Goal: Complete application form

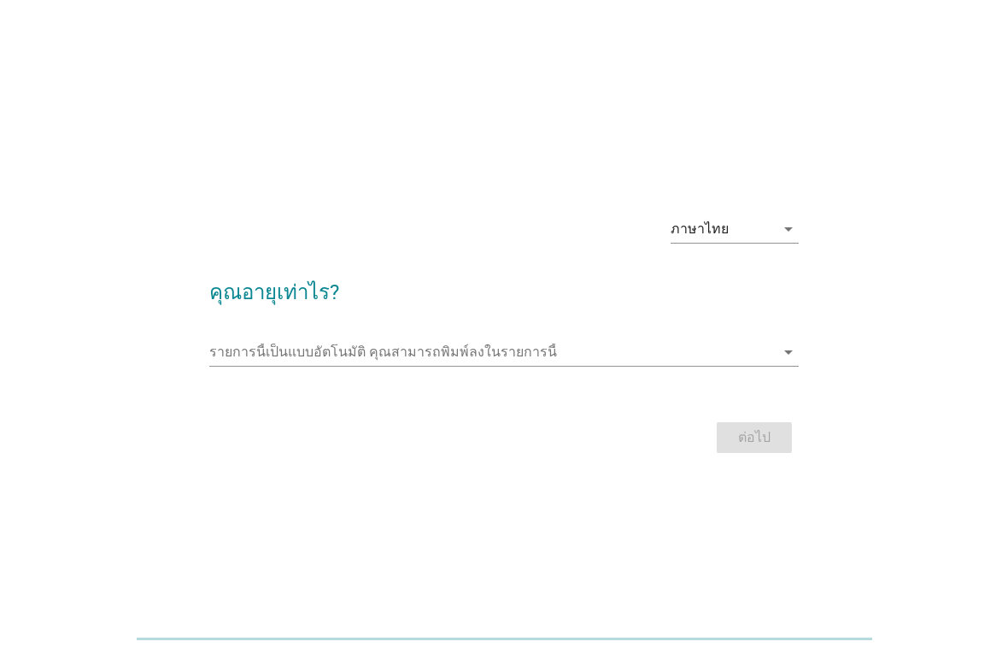
click at [576, 361] on input "รายการนี้เป็นแบบอัตโนมัติ คุณสามารถพิมพ์ลงในรายการนี้" at bounding box center [492, 351] width 567 height 27
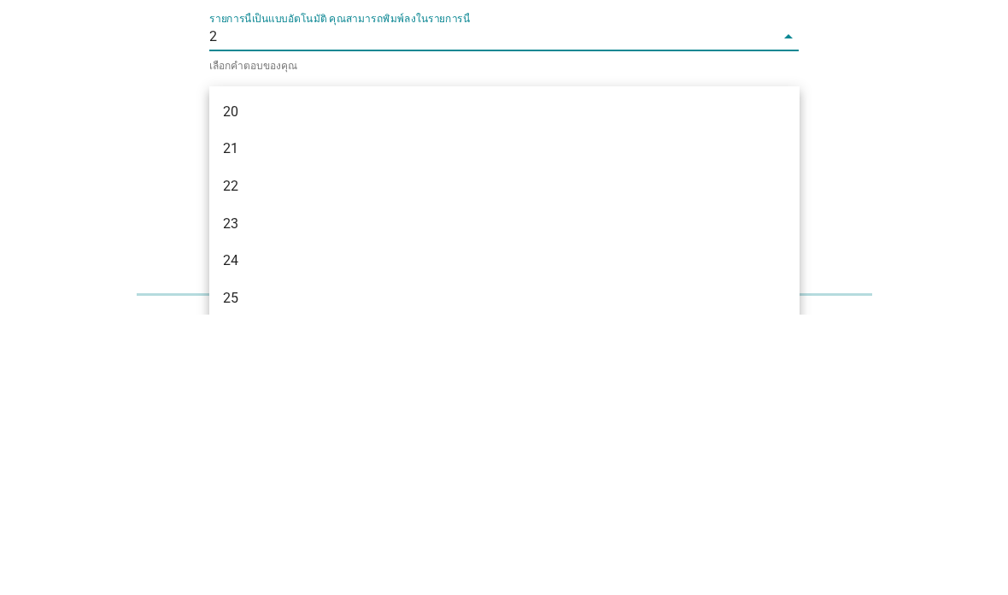
type input "20"
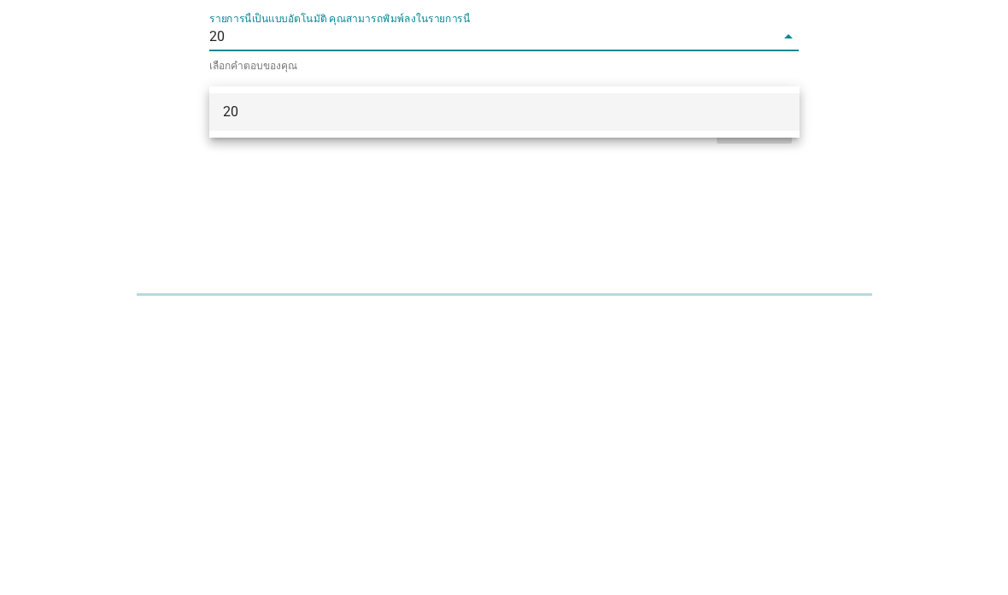
click at [775, 373] on div "20" at bounding box center [504, 392] width 590 height 38
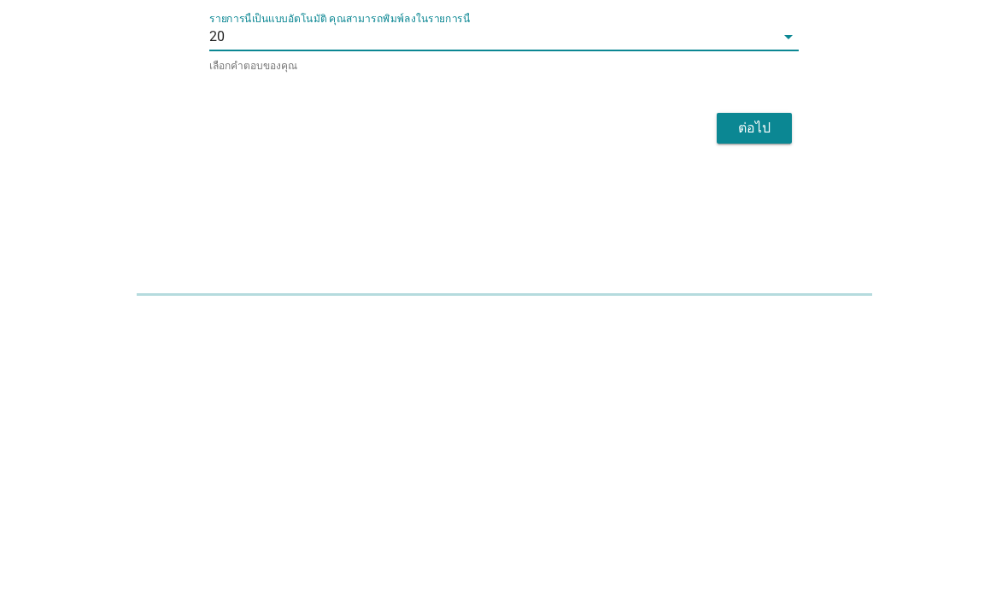
click at [771, 398] on div "ต่อไป" at bounding box center [755, 408] width 48 height 21
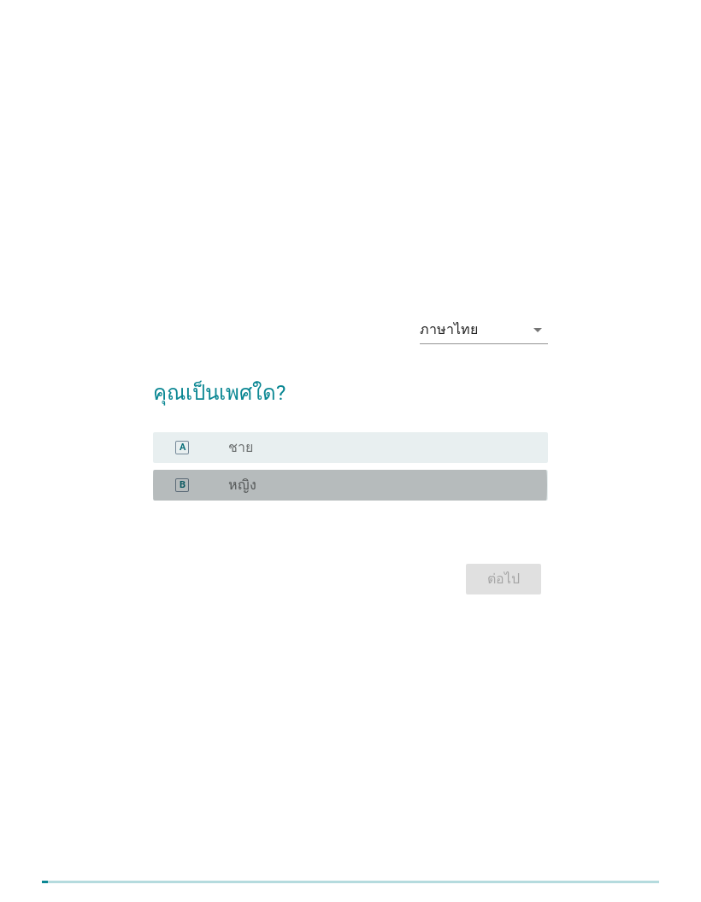
click at [499, 494] on div "radio_button_unchecked หญิง" at bounding box center [374, 485] width 292 height 17
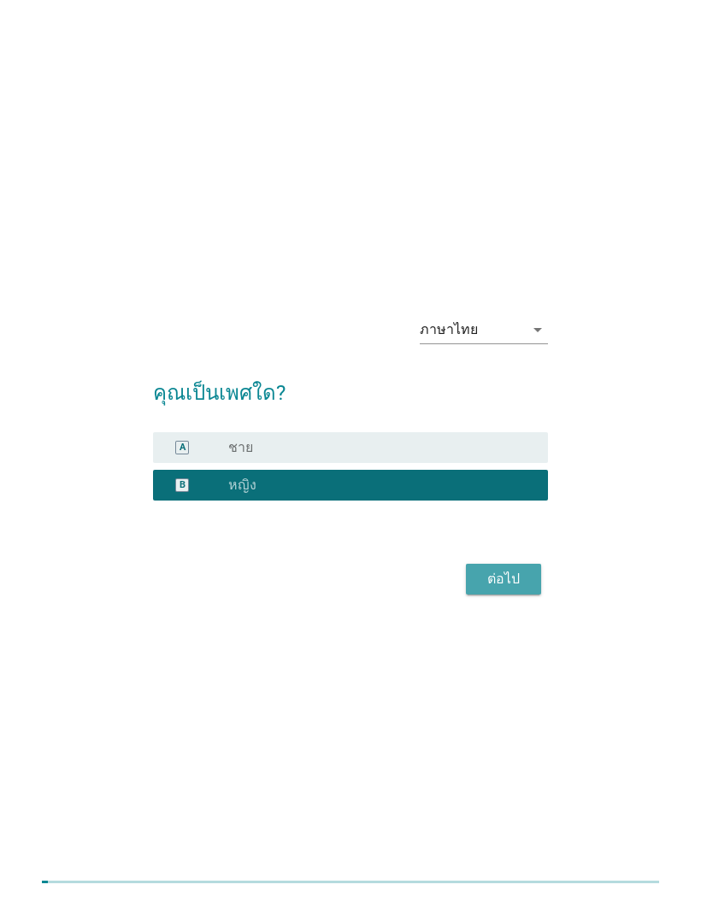
click at [528, 595] on button "ต่อไป" at bounding box center [503, 579] width 75 height 31
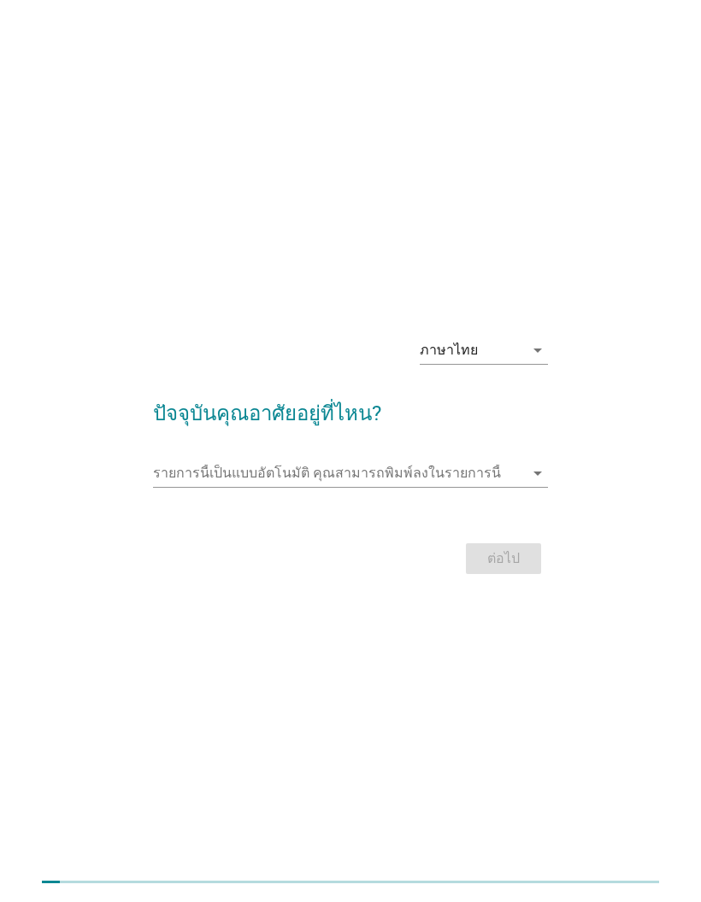
click at [519, 487] on input "รายการนี้เป็นแบบอัตโนมัติ คุณสามารถพิมพ์ลงในรายการนี้" at bounding box center [338, 473] width 370 height 27
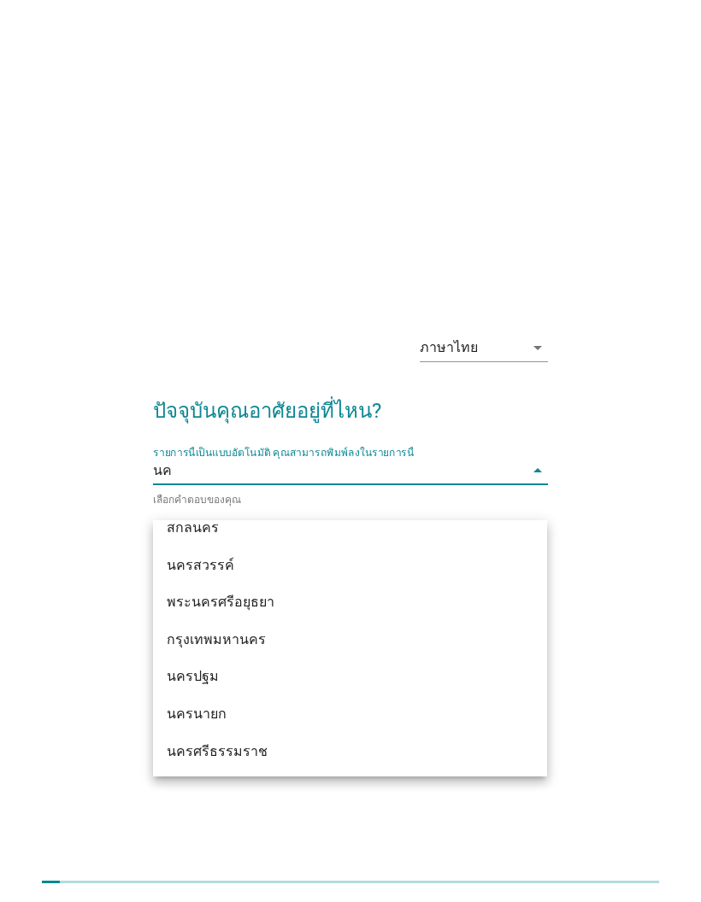
scroll to position [92, 0]
type input "นคร"
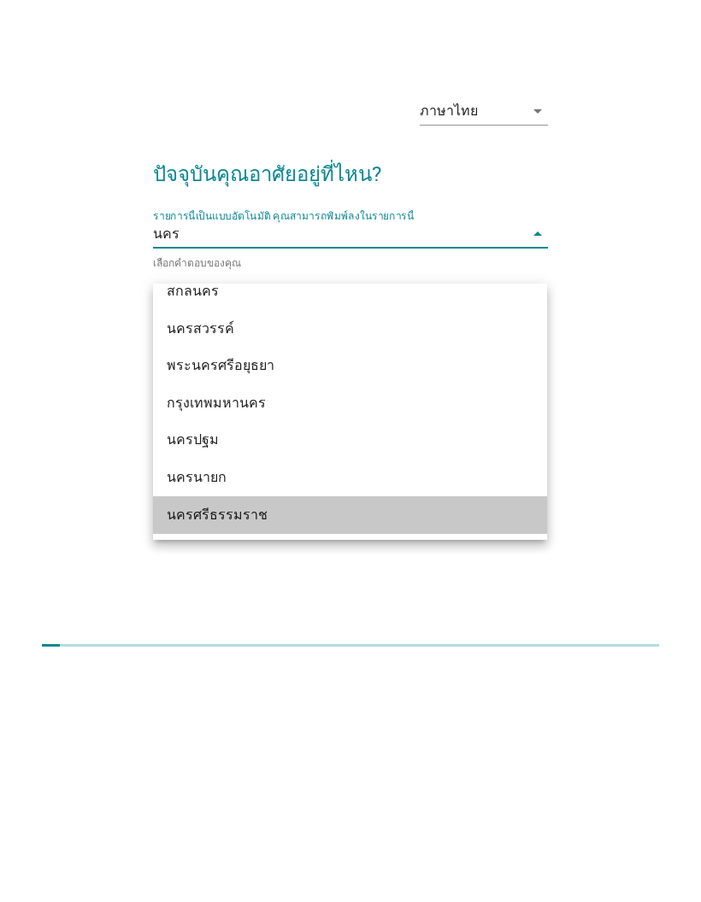
click at [445, 658] on div "นครศรีธรรมราช" at bounding box center [335, 752] width 336 height 21
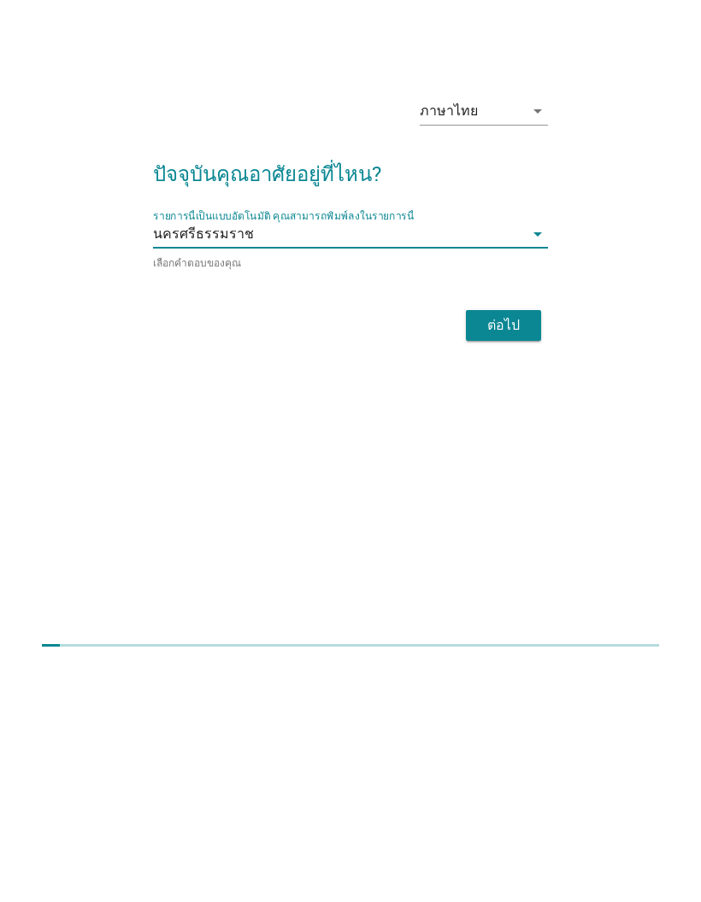
click at [531, 547] on button "ต่อไป" at bounding box center [503, 562] width 75 height 31
